Goal: Task Accomplishment & Management: Manage account settings

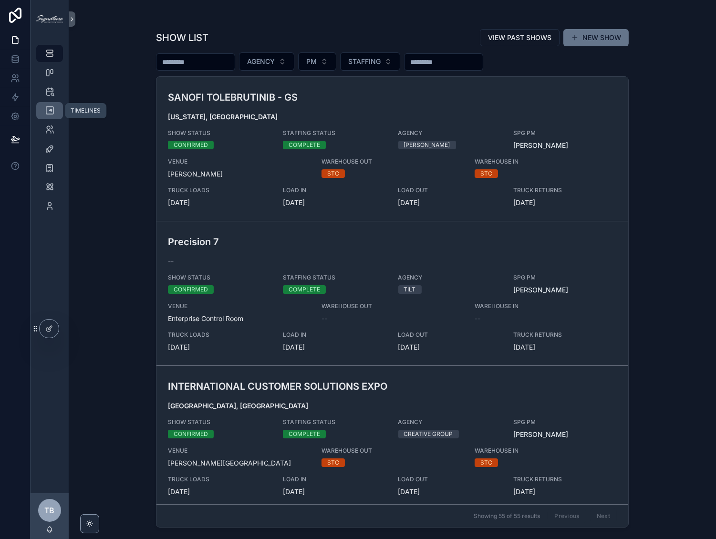
click at [57, 112] on div "TIMELINES" at bounding box center [49, 110] width 15 height 15
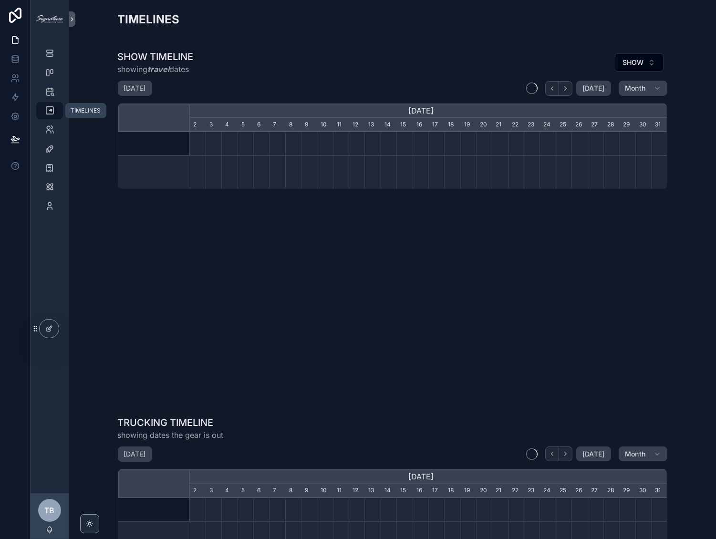
scroll to position [0, 478]
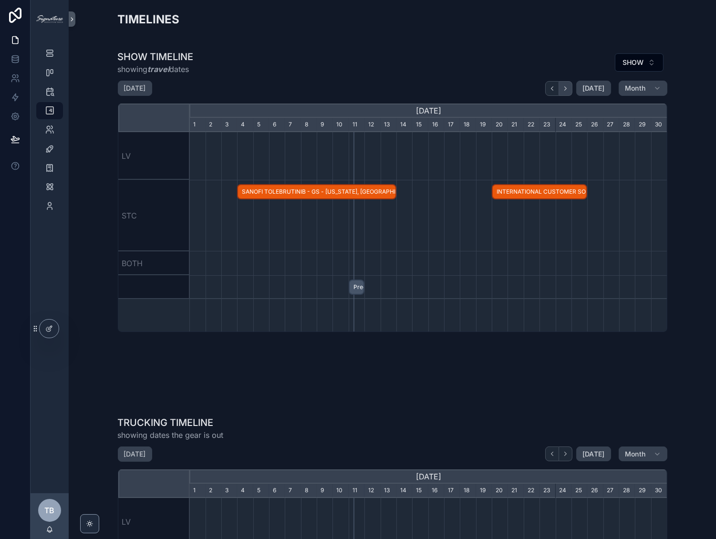
click at [571, 91] on button "scrollable content" at bounding box center [565, 88] width 13 height 15
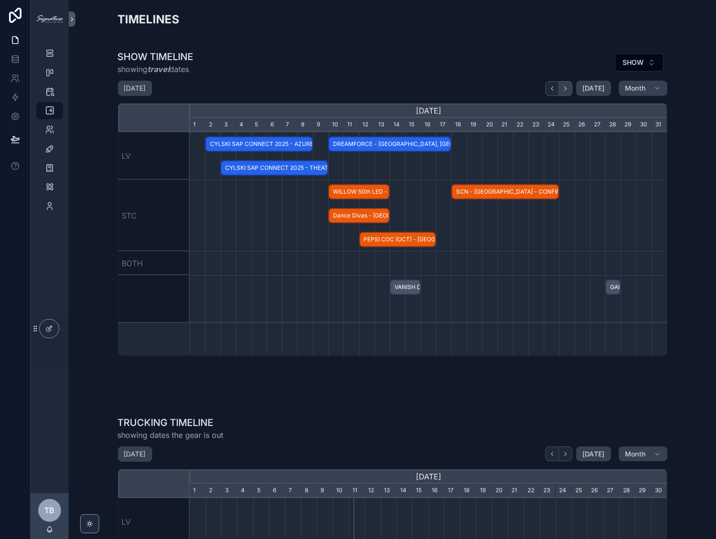
click at [571, 91] on button "scrollable content" at bounding box center [565, 88] width 13 height 15
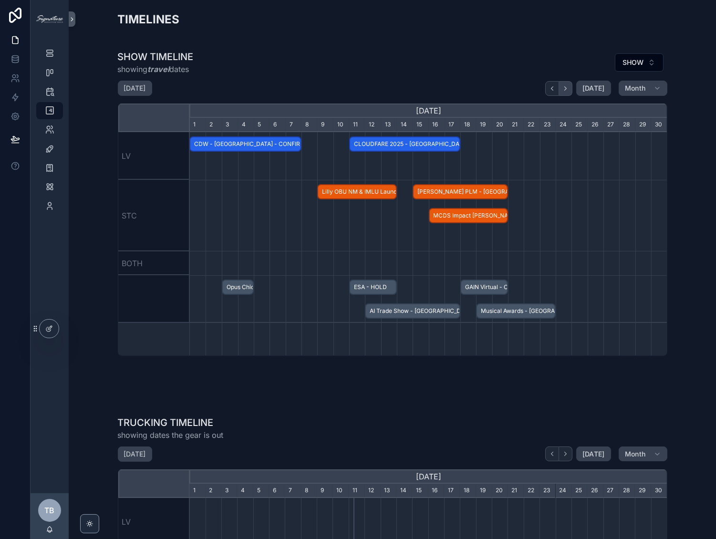
click at [571, 91] on button "scrollable content" at bounding box center [565, 88] width 13 height 15
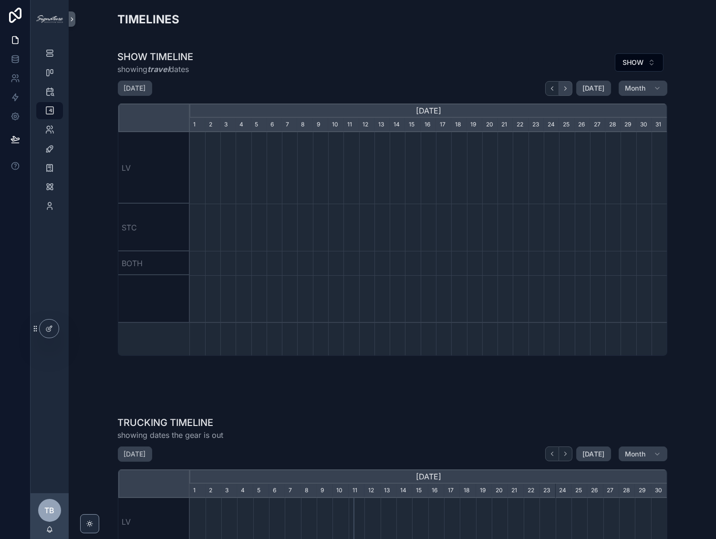
click at [572, 91] on button "scrollable content" at bounding box center [565, 88] width 13 height 15
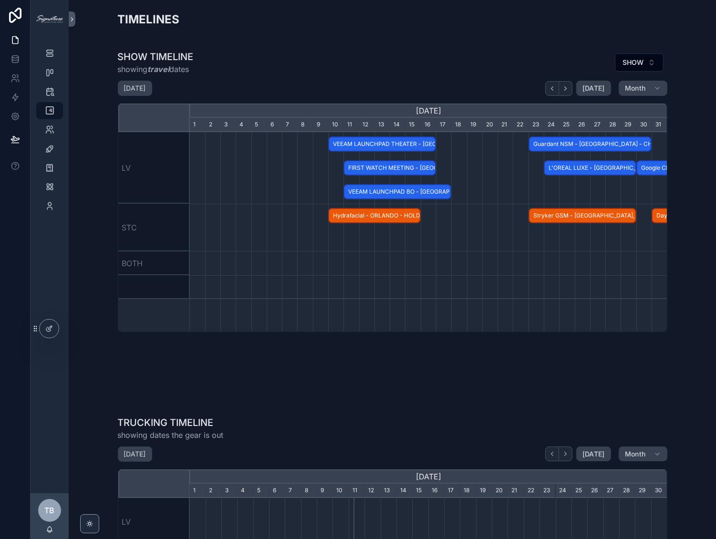
click at [572, 91] on div "[DATE]" at bounding box center [578, 88] width 66 height 15
click at [569, 90] on button "scrollable content" at bounding box center [565, 88] width 13 height 15
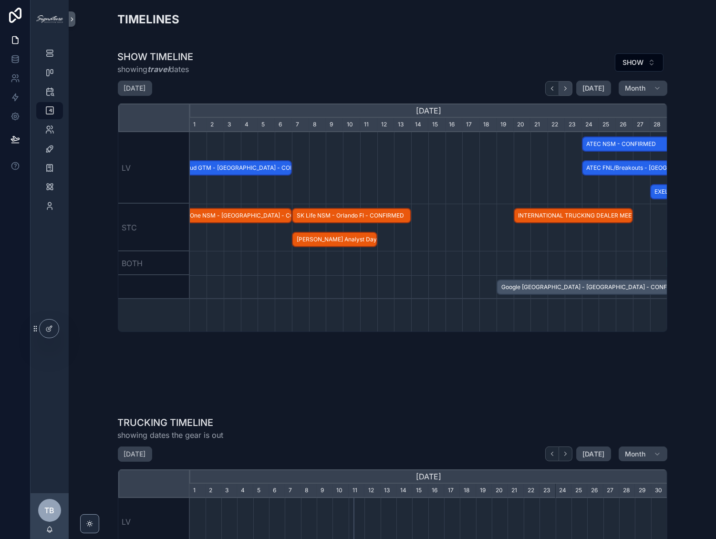
click at [566, 91] on icon "scrollable content" at bounding box center [565, 88] width 7 height 7
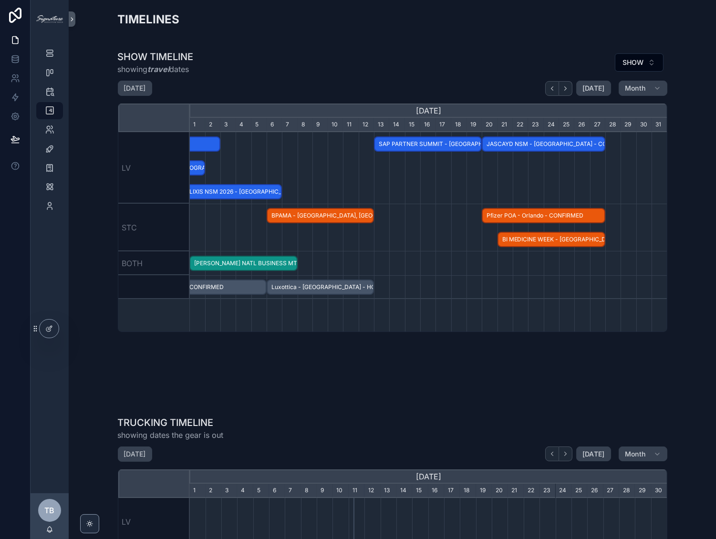
click at [431, 140] on span "SAP PARTNER SUMMIT - [GEOGRAPHIC_DATA] - HOLD" at bounding box center [428, 144] width 106 height 16
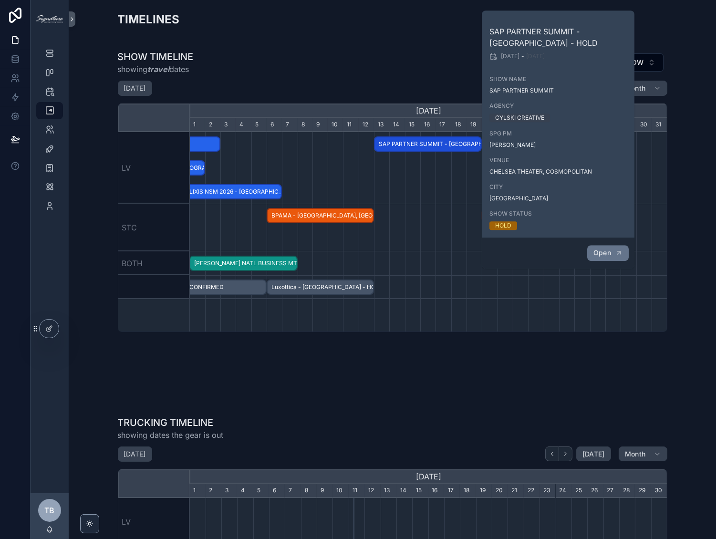
click at [616, 252] on icon "scrollable content" at bounding box center [619, 253] width 8 height 8
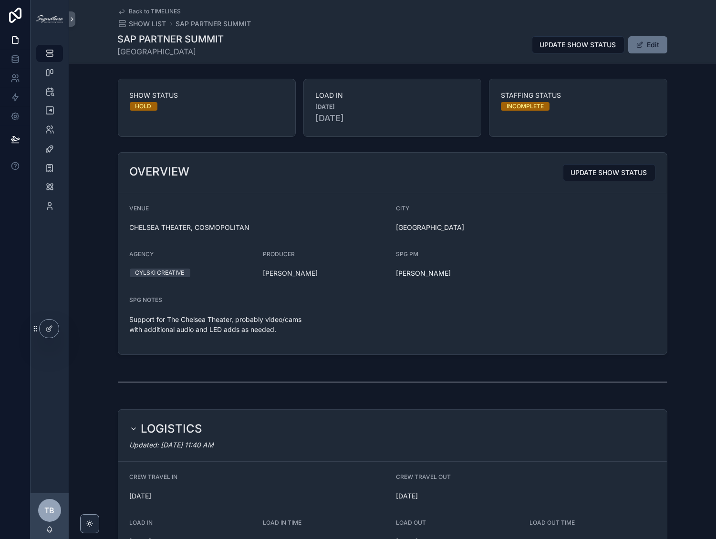
scroll to position [142, 0]
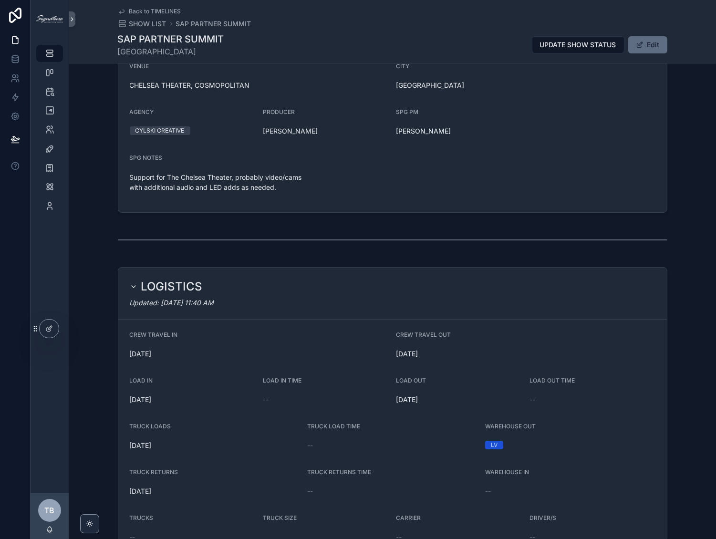
click at [637, 49] on button "Edit" at bounding box center [647, 44] width 39 height 17
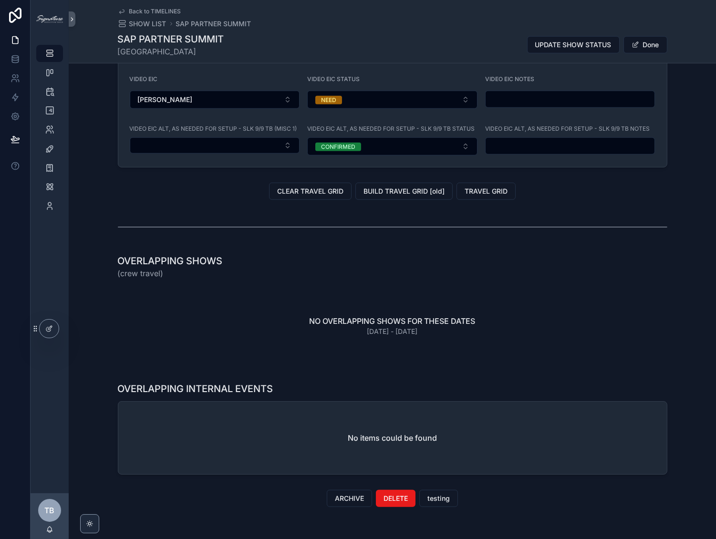
scroll to position [1037, 0]
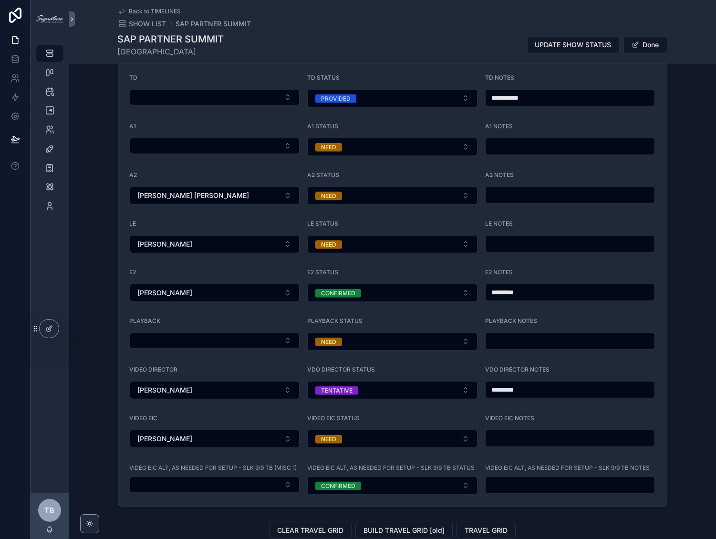
click at [529, 394] on input "*********" at bounding box center [570, 389] width 169 height 13
type input "**********"
click at [637, 52] on span "Done" at bounding box center [646, 44] width 44 height 17
